Goal: Information Seeking & Learning: Learn about a topic

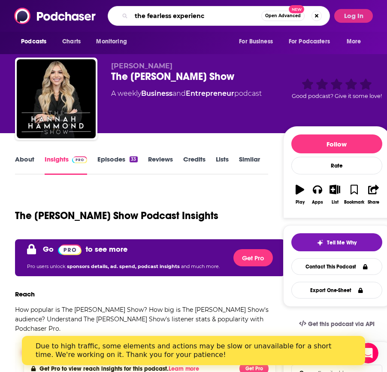
type input "the fearless experience"
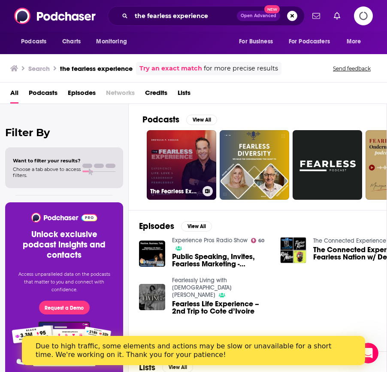
click at [176, 170] on link "The Fearless Experience" at bounding box center [182, 165] width 70 height 70
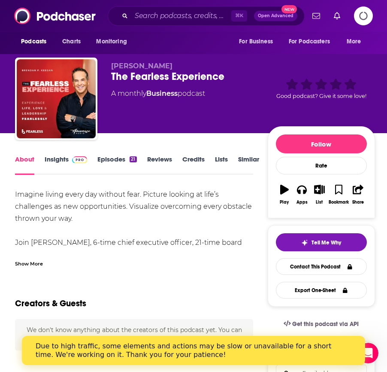
click at [363, 14] on icon "Logging in" at bounding box center [364, 16] width 20 height 20
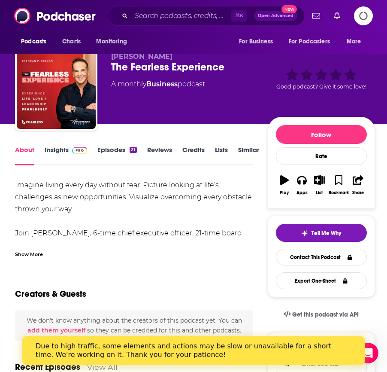
scroll to position [10, 0]
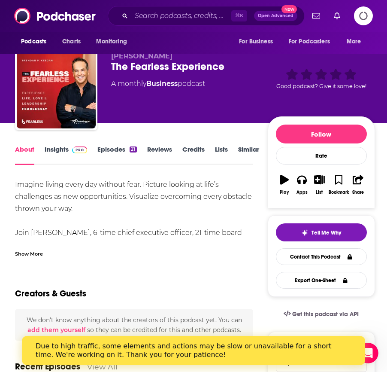
click at [33, 251] on div "Show More" at bounding box center [29, 253] width 28 height 8
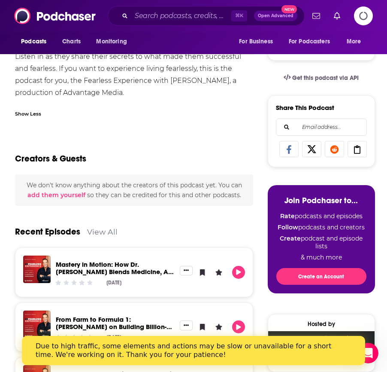
scroll to position [0, 0]
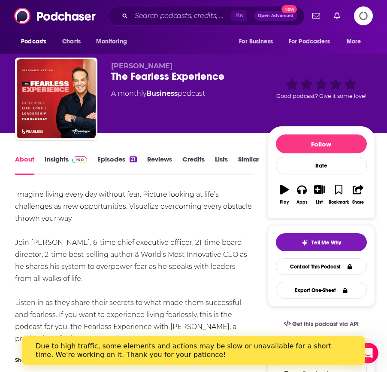
click at [70, 156] on span at bounding box center [78, 159] width 18 height 8
